Goal: Task Accomplishment & Management: Manage account settings

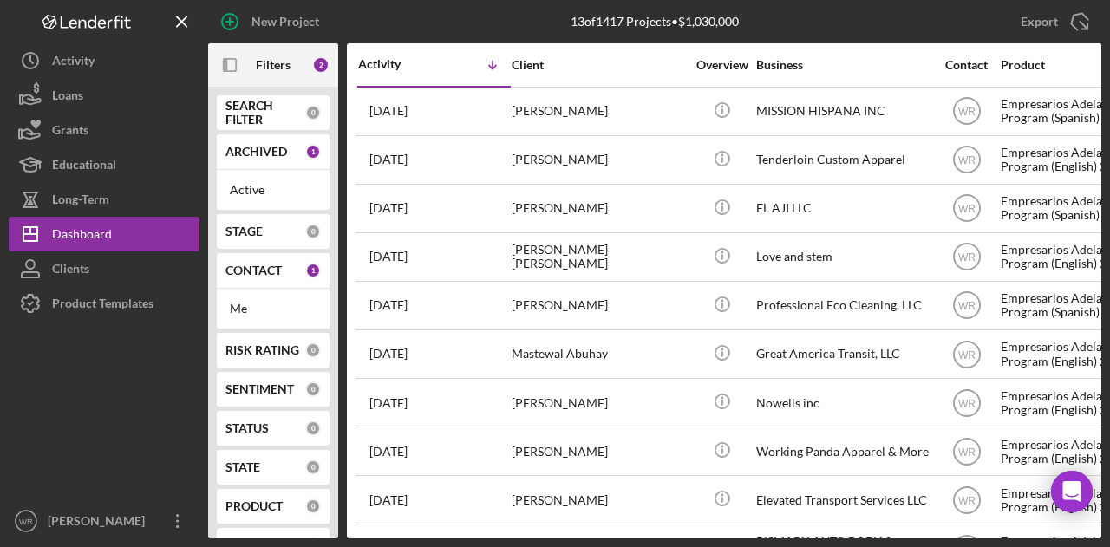
scroll to position [25, 0]
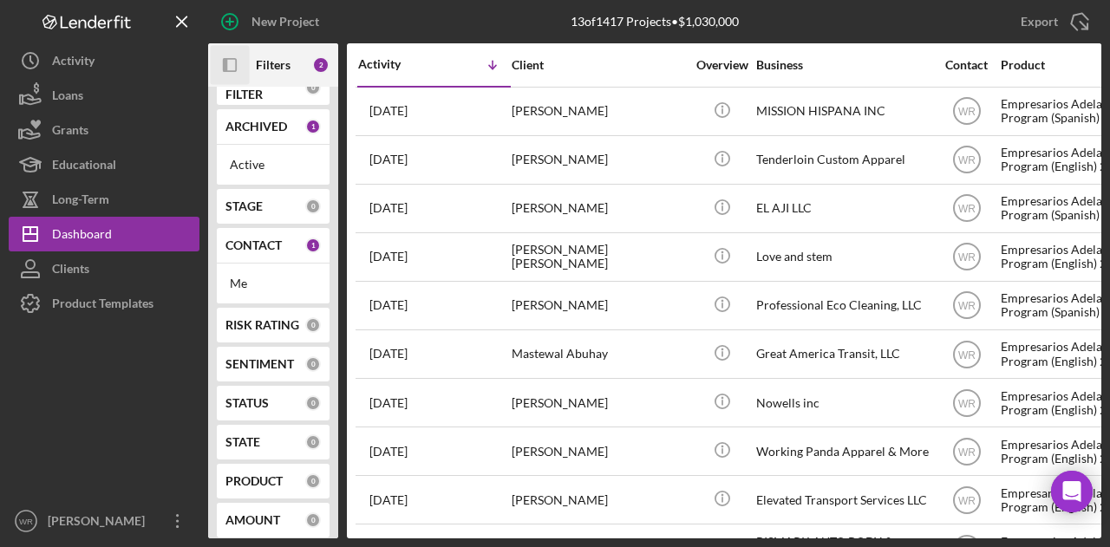
click at [227, 56] on icon "Icon/Panel Side Expand" at bounding box center [230, 65] width 39 height 39
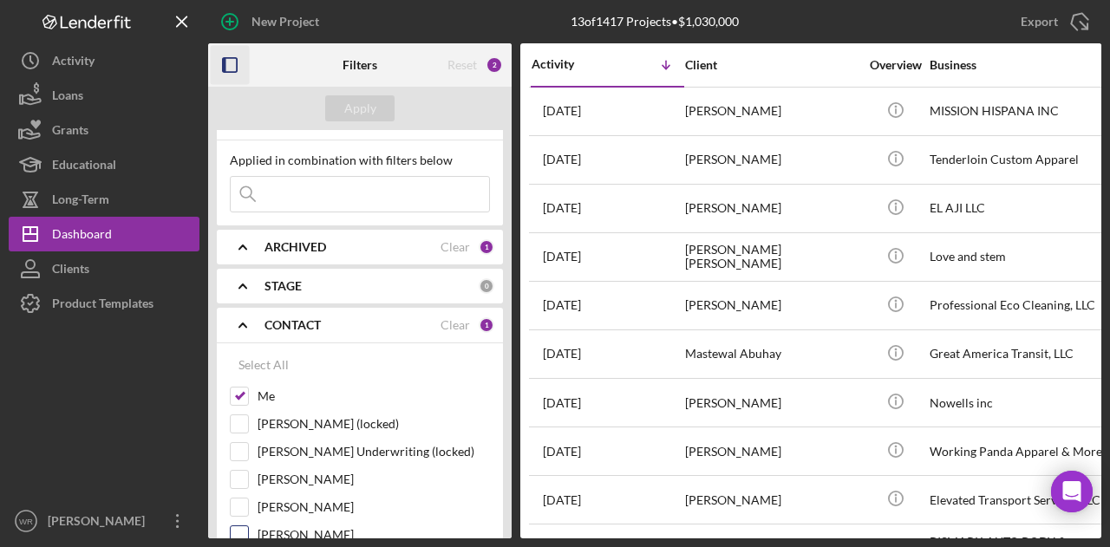
click at [291, 534] on label "Gloria Murillo" at bounding box center [374, 535] width 232 height 17
click at [248, 534] on input "Gloria Murillo" at bounding box center [239, 535] width 17 height 17
checkbox input "true"
click at [352, 101] on div "Apply" at bounding box center [360, 108] width 32 height 26
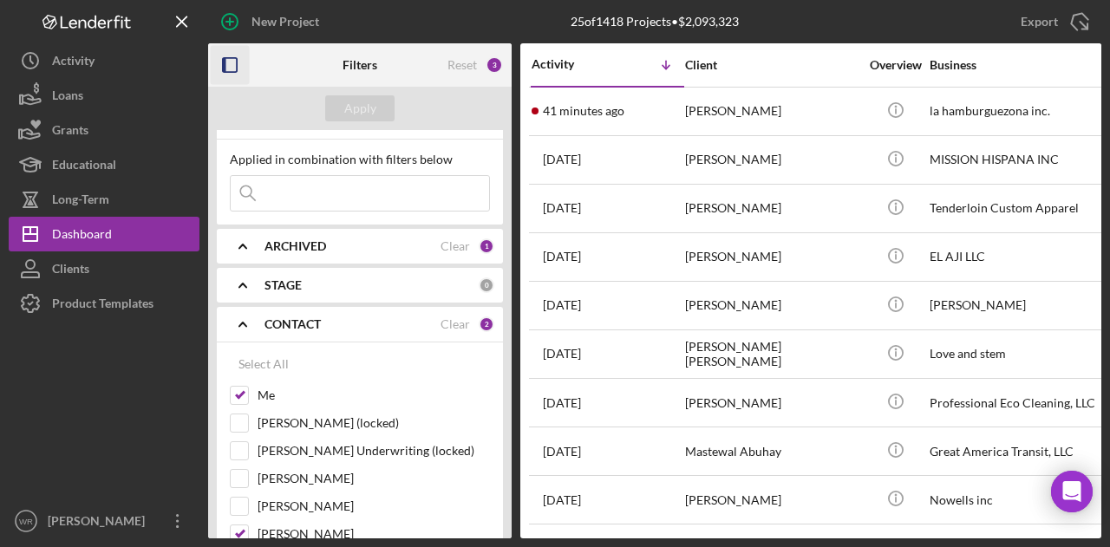
click at [242, 64] on icon "button" at bounding box center [230, 65] width 39 height 39
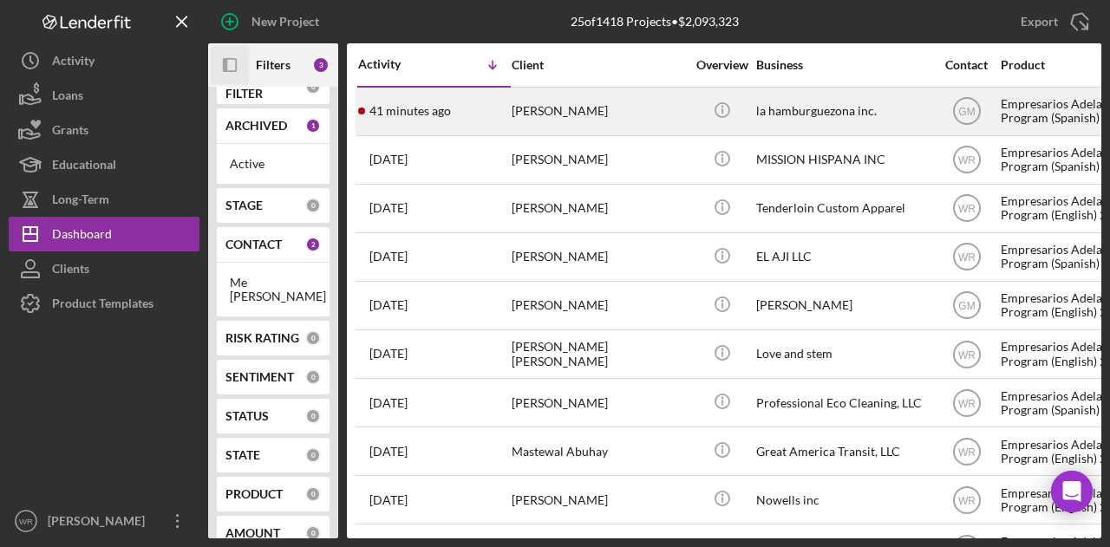
click at [626, 117] on div "Romeo Martinez" at bounding box center [598, 111] width 173 height 46
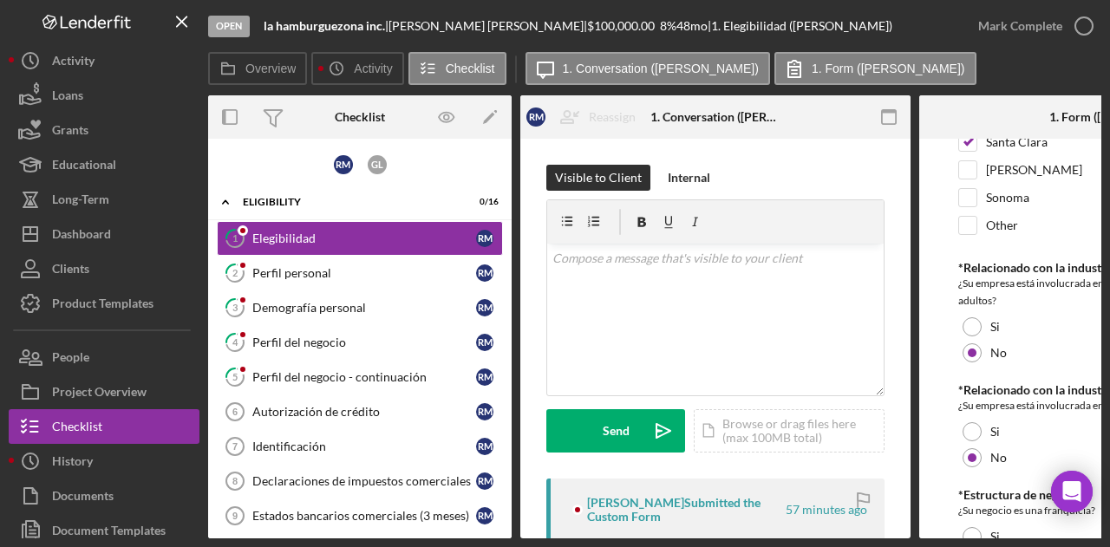
scroll to position [915, 0]
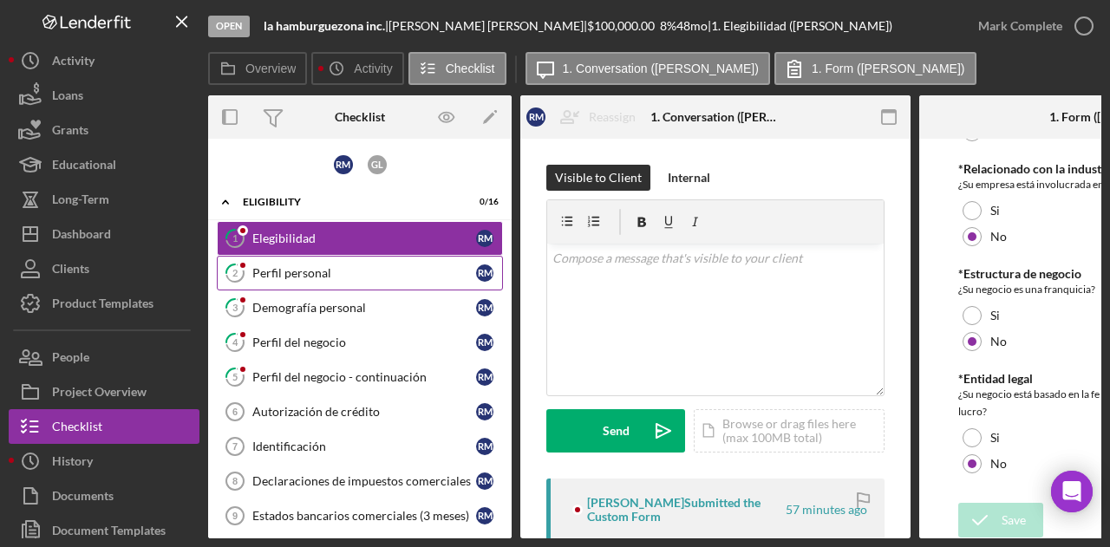
click at [274, 277] on div "Perfil personal" at bounding box center [364, 273] width 224 height 14
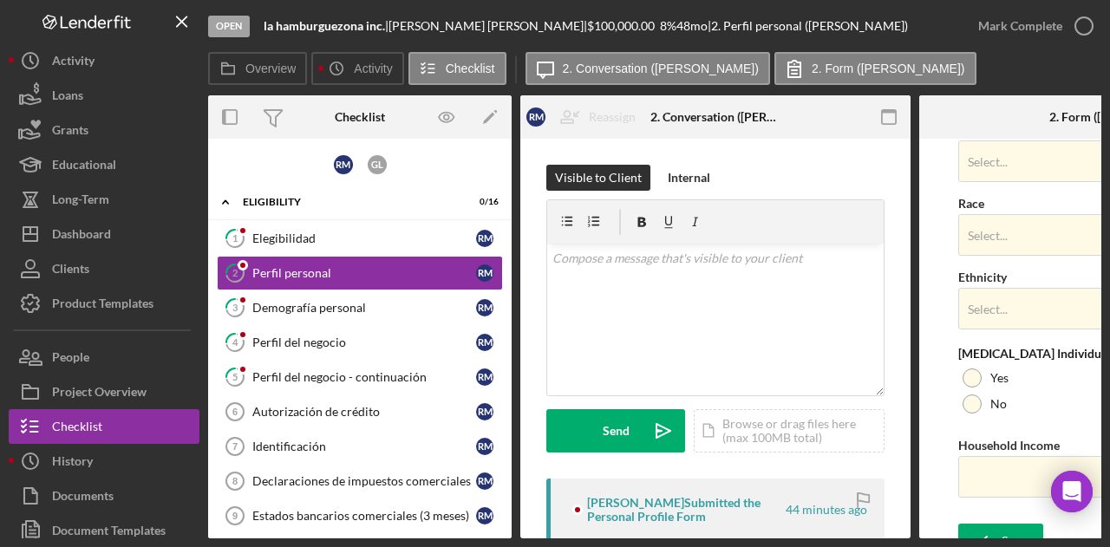
scroll to position [758, 0]
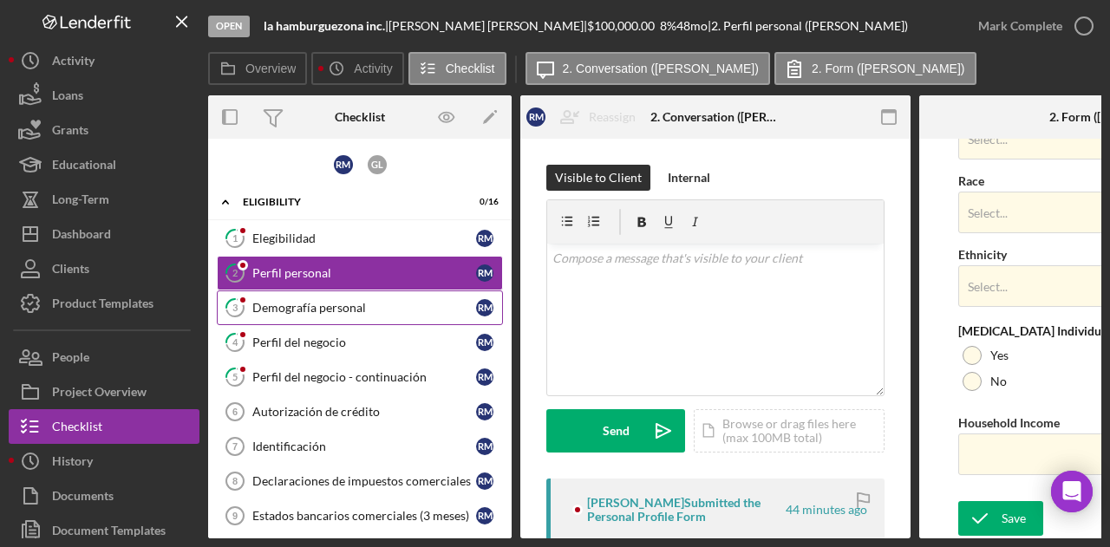
click at [374, 313] on link "3 Demografía personal R M" at bounding box center [360, 308] width 286 height 35
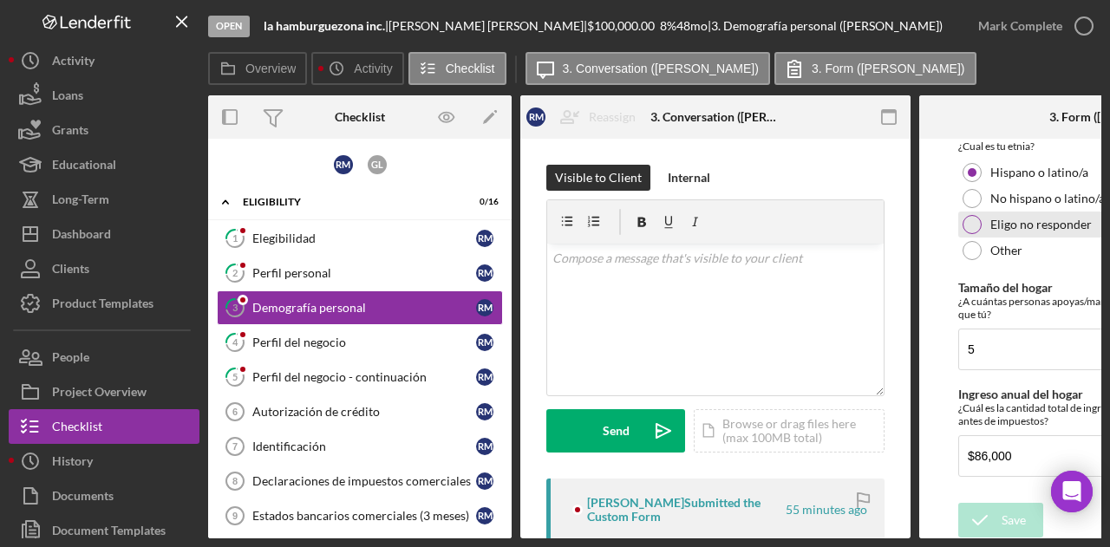
scroll to position [618, 0]
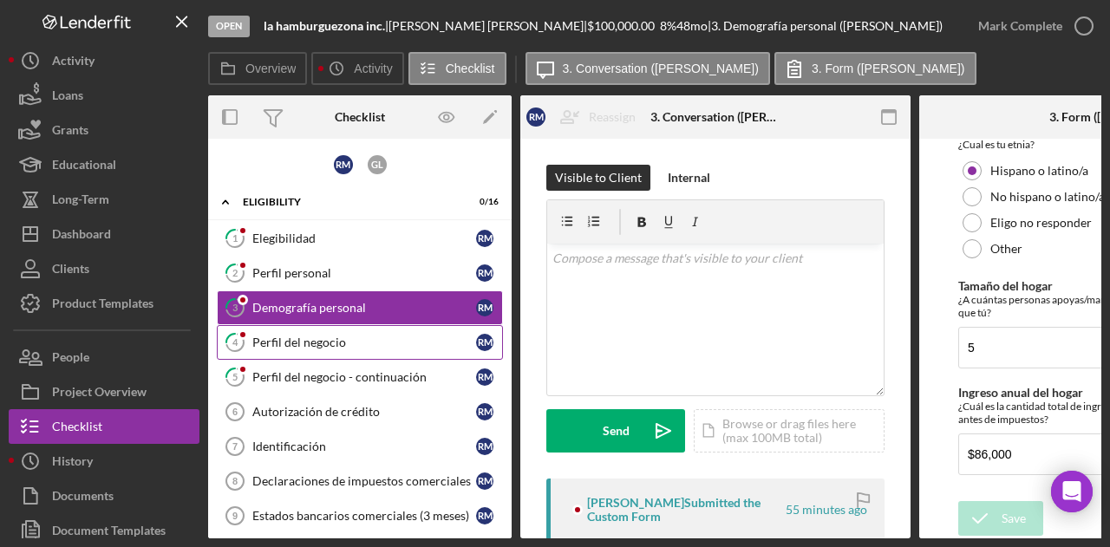
click at [331, 330] on link "4 Perfil del negocio R M" at bounding box center [360, 342] width 286 height 35
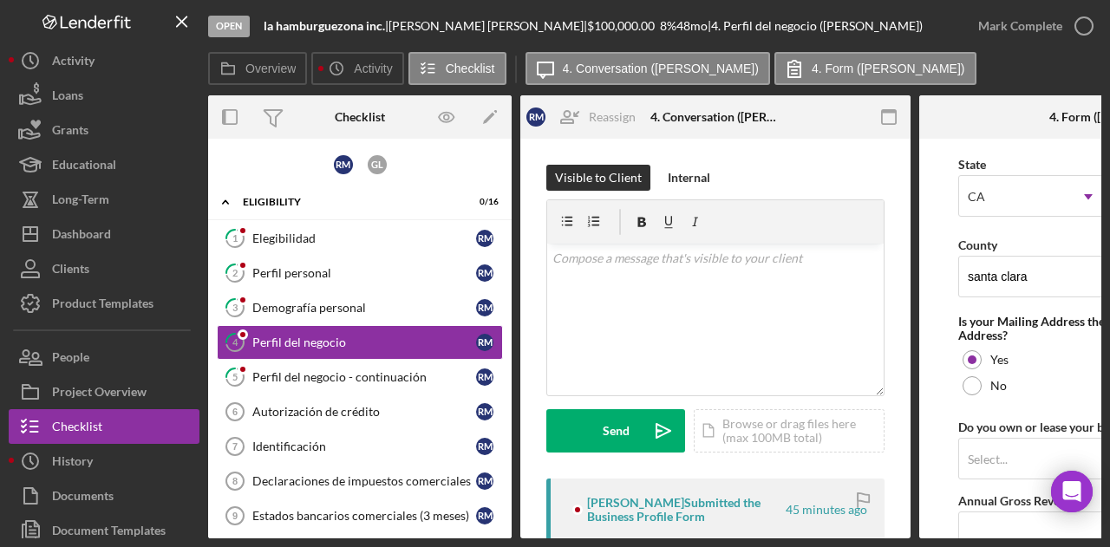
scroll to position [1155, 0]
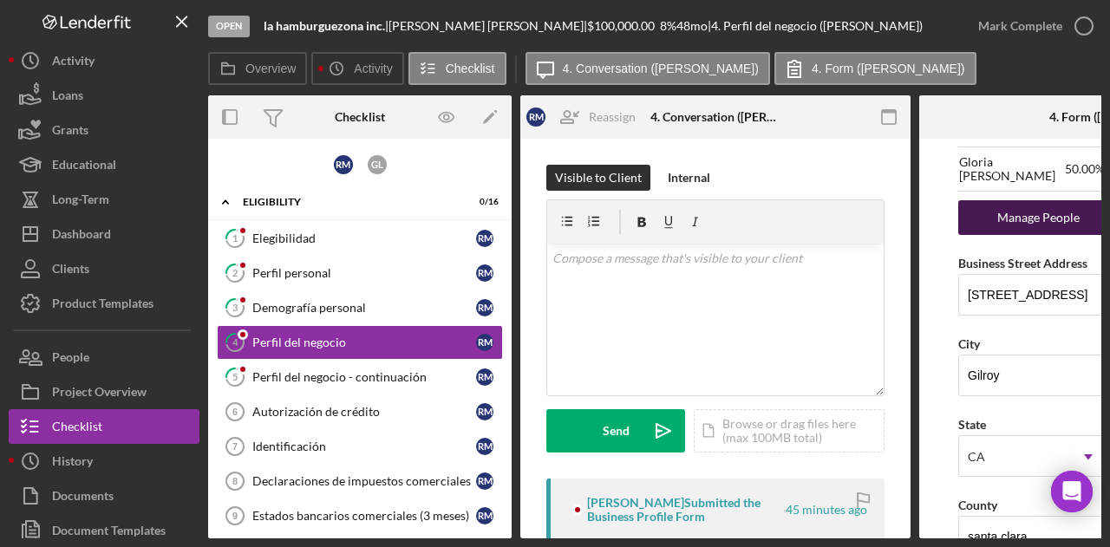
click at [1031, 216] on div "Manage People" at bounding box center [1038, 217] width 143 height 35
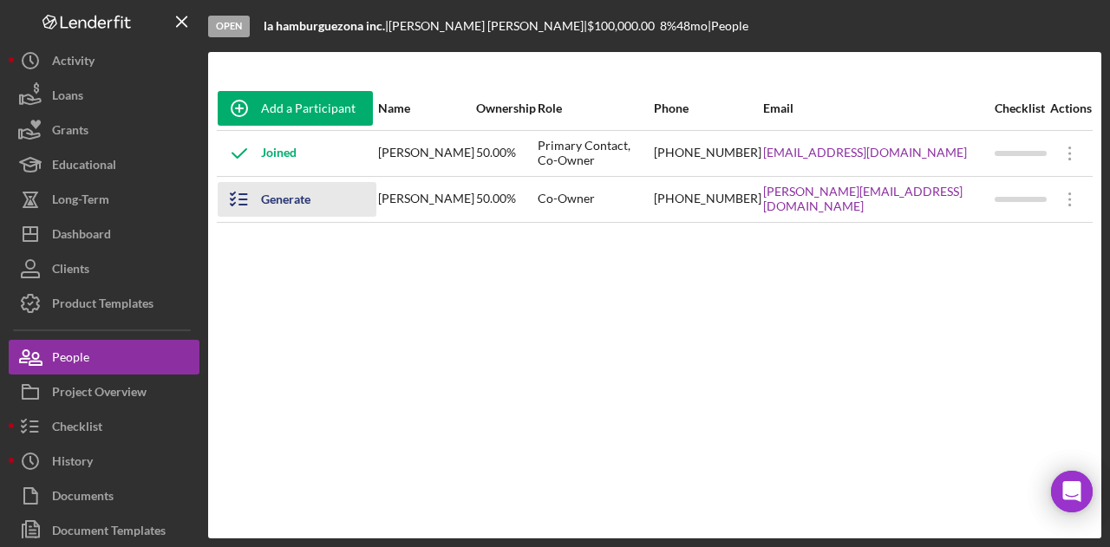
click at [335, 206] on div "Generate Checklist" at bounding box center [310, 199] width 98 height 35
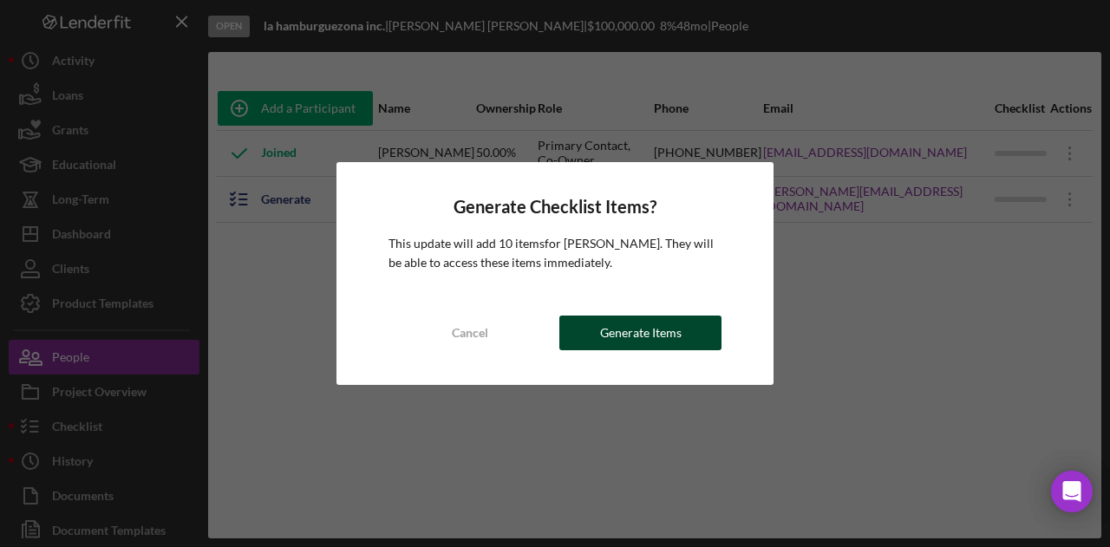
click at [652, 332] on div "Generate Items" at bounding box center [641, 333] width 82 height 35
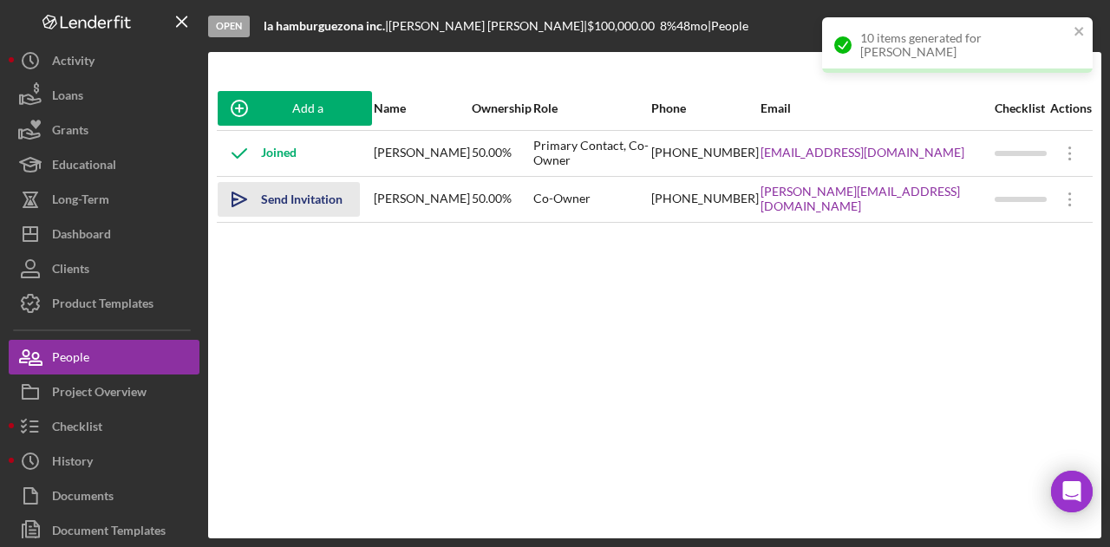
click at [299, 202] on div "Send Invitation" at bounding box center [302, 199] width 82 height 35
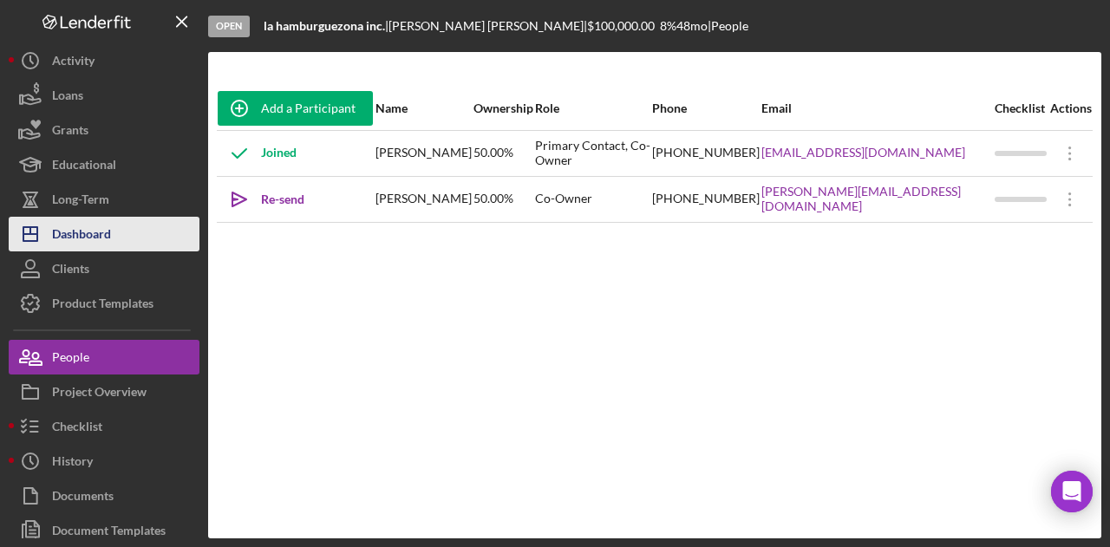
click at [113, 247] on button "Icon/Dashboard Dashboard" at bounding box center [104, 234] width 191 height 35
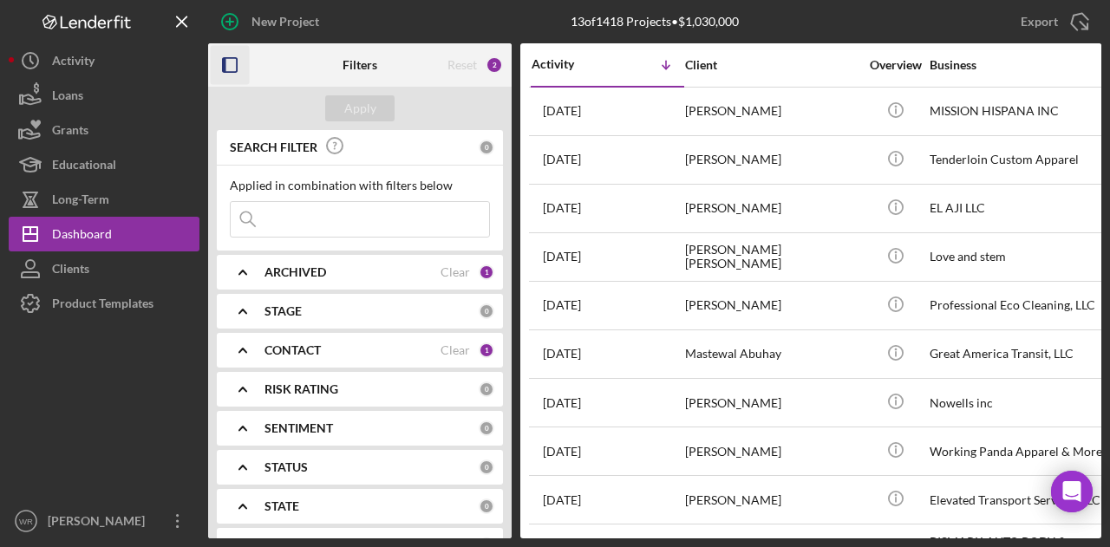
click at [228, 65] on icon "button" at bounding box center [230, 65] width 39 height 39
click at [232, 75] on icon "button" at bounding box center [230, 65] width 39 height 39
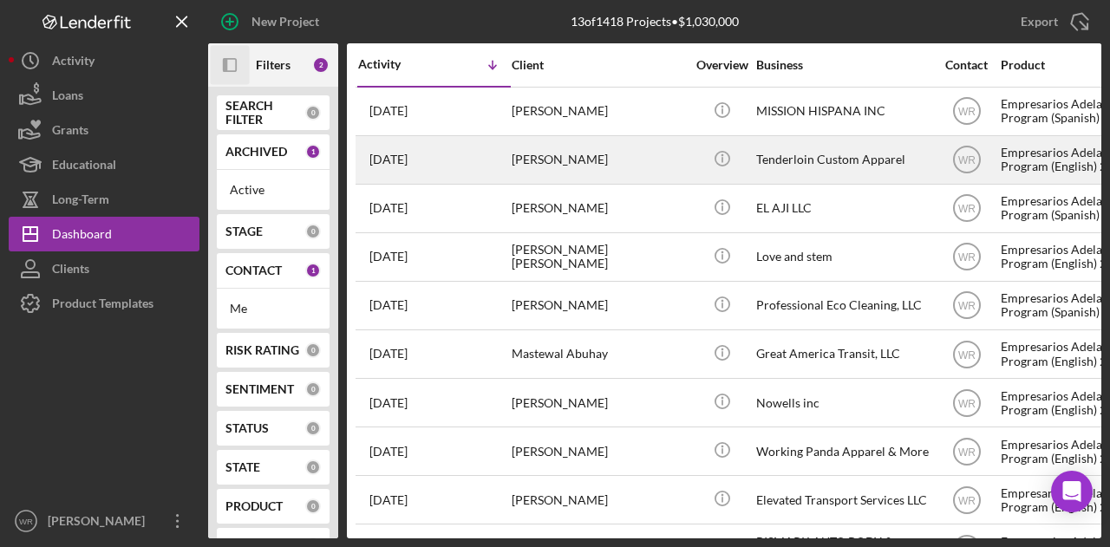
click at [499, 153] on div "1 day ago Warren Smith" at bounding box center [434, 160] width 152 height 46
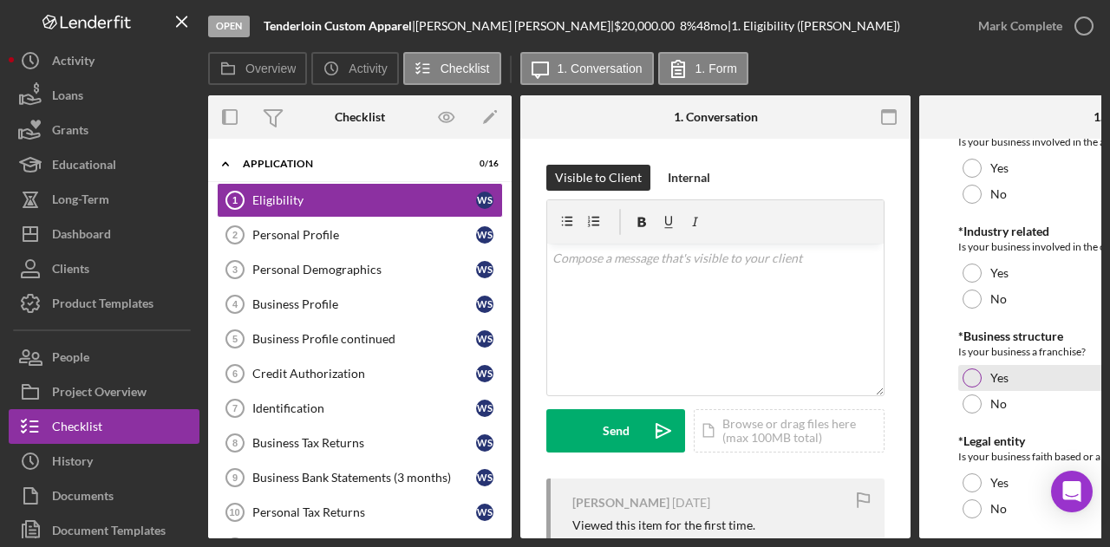
scroll to position [874, 0]
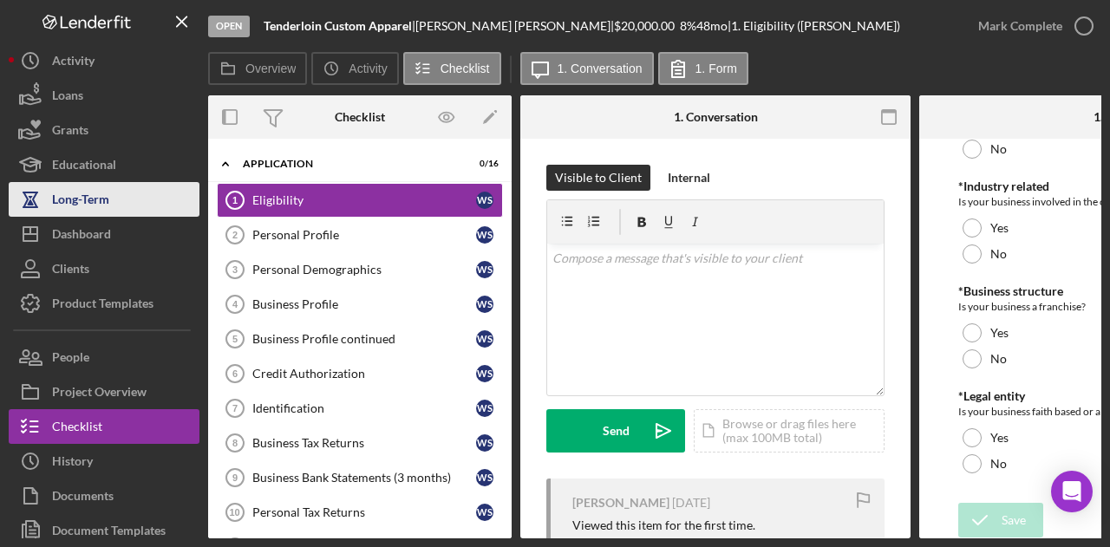
click at [132, 195] on button "Long-Term" at bounding box center [104, 199] width 191 height 35
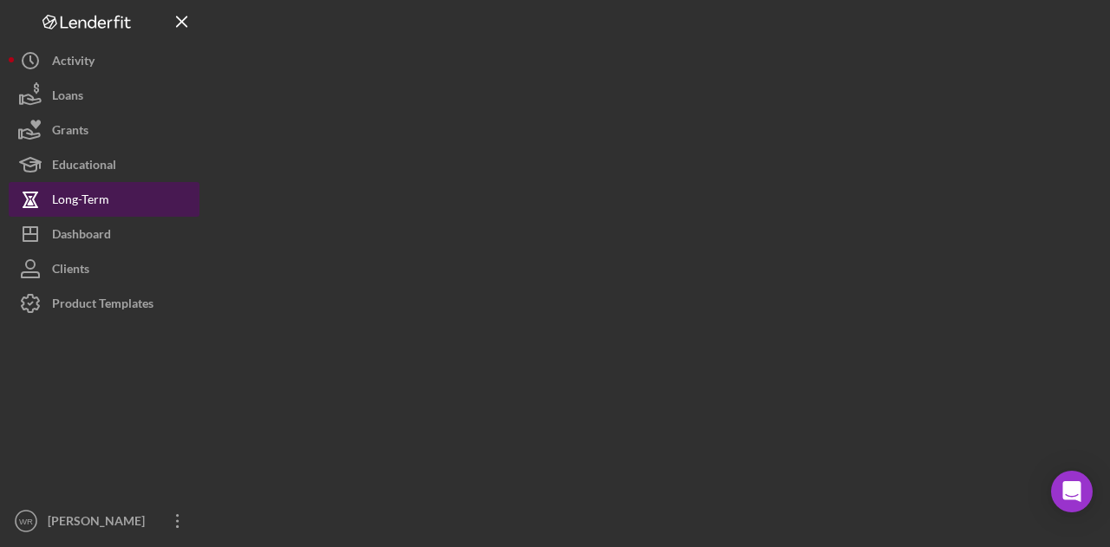
click at [111, 214] on button "Long-Term" at bounding box center [104, 199] width 191 height 35
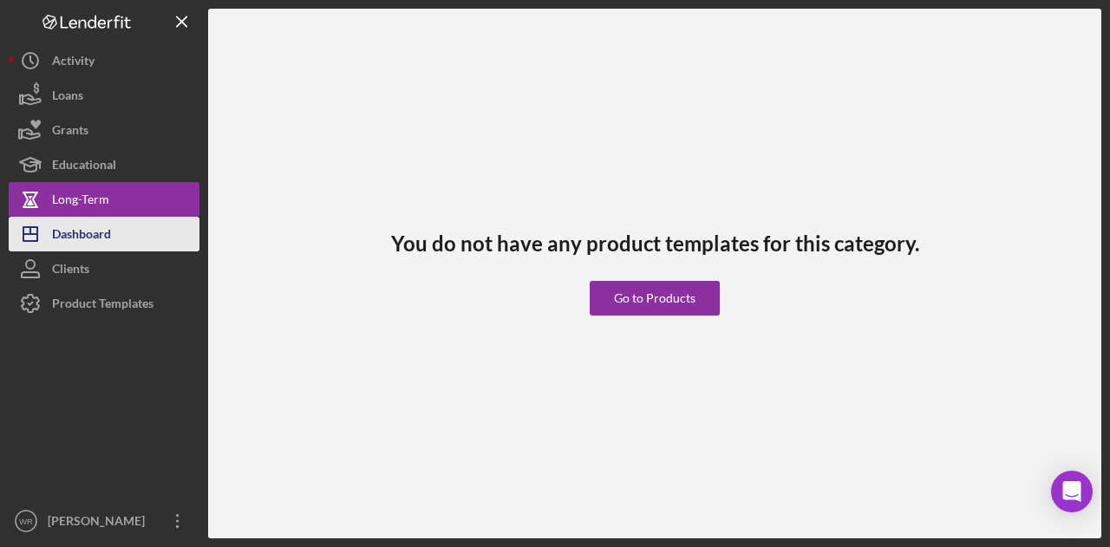
click at [110, 230] on div "Dashboard" at bounding box center [81, 236] width 59 height 39
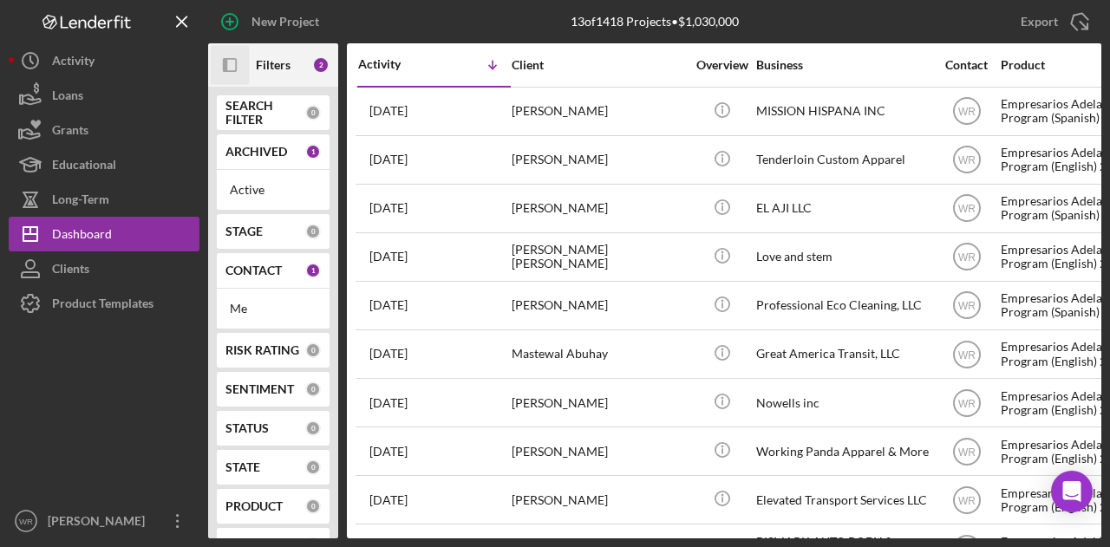
click at [228, 61] on icon "Icon/Panel Side Expand" at bounding box center [230, 65] width 39 height 39
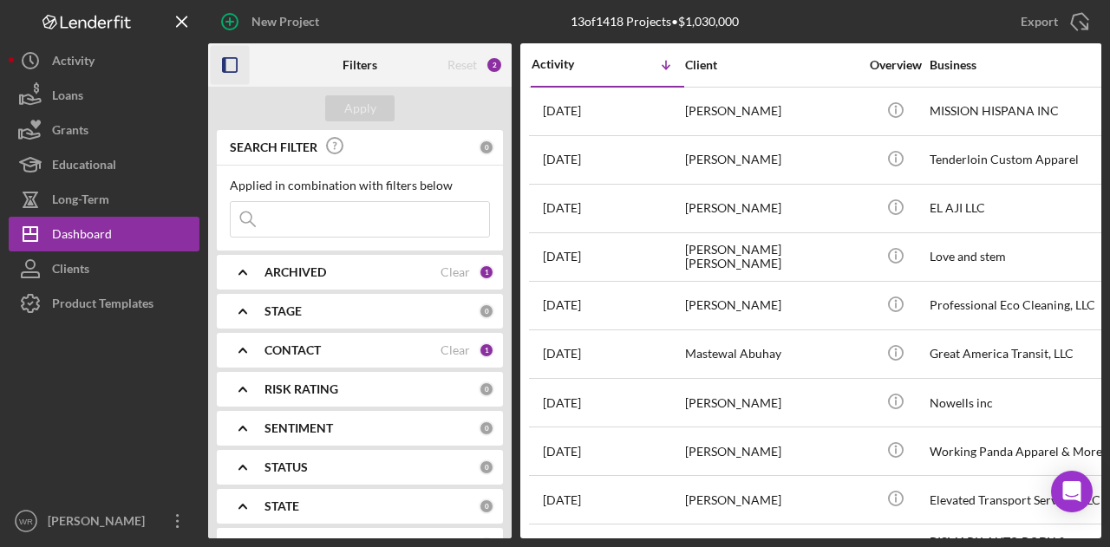
click at [288, 352] on b "CONTACT" at bounding box center [293, 351] width 56 height 14
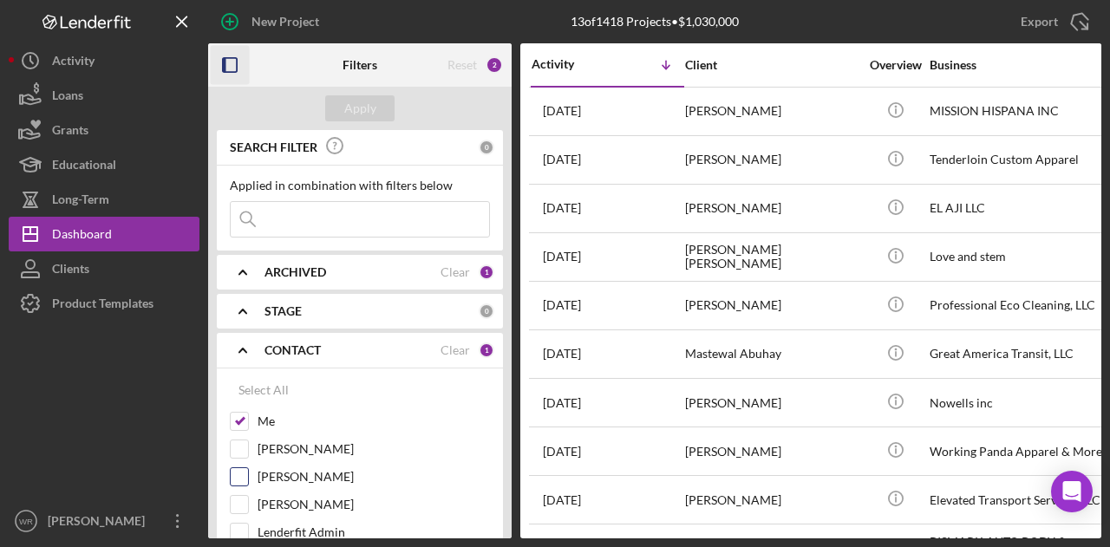
click at [287, 499] on label "Gloria Murillo" at bounding box center [374, 504] width 232 height 17
click at [248, 499] on input "Gloria Murillo" at bounding box center [239, 504] width 17 height 17
click at [368, 114] on div "Apply" at bounding box center [360, 108] width 32 height 26
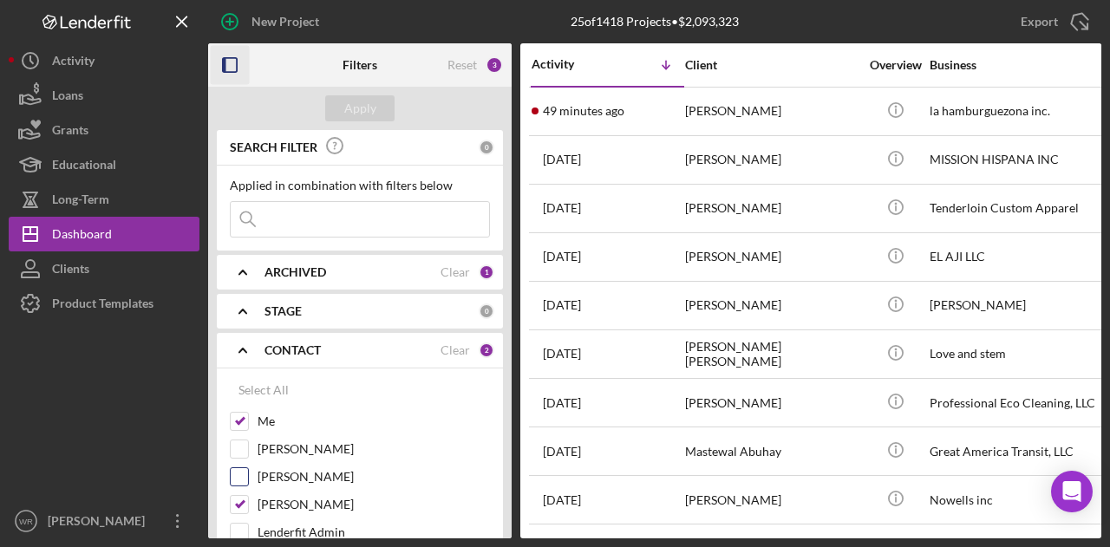
click at [285, 506] on label "Gloria Murillo" at bounding box center [374, 504] width 232 height 17
click at [248, 506] on input "Gloria Murillo" at bounding box center [239, 504] width 17 height 17
checkbox input "false"
click at [347, 95] on div "Apply" at bounding box center [360, 108] width 304 height 43
click at [374, 117] on div "Apply" at bounding box center [360, 108] width 32 height 26
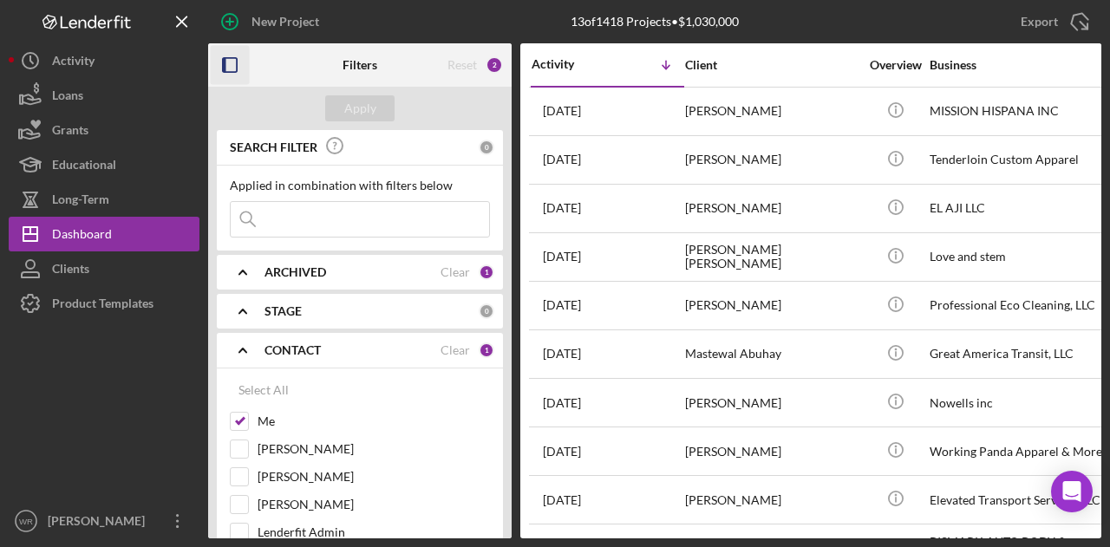
click at [230, 67] on icon "button" at bounding box center [230, 65] width 39 height 39
